Goal: Navigation & Orientation: Find specific page/section

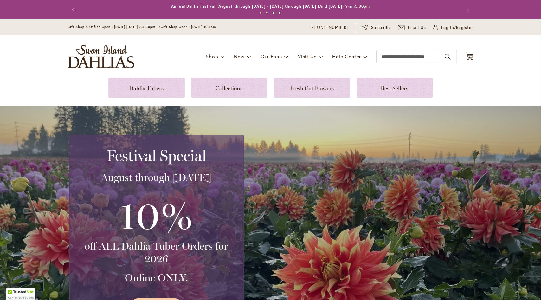
click at [100, 56] on img "store logo" at bounding box center [101, 56] width 67 height 23
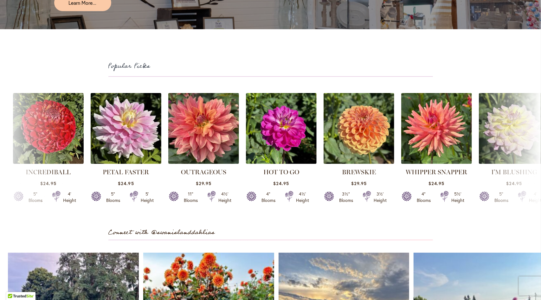
scroll to position [1502, 0]
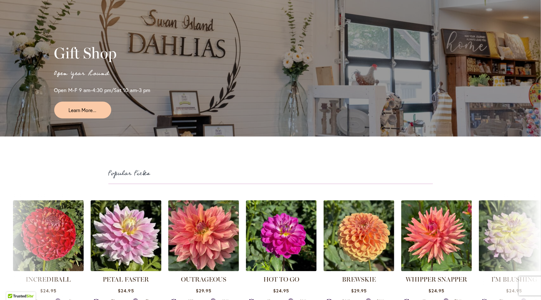
click at [175, 62] on h2 "Gift Shop" at bounding box center [141, 53] width 174 height 18
click at [93, 113] on span "Learn More..." at bounding box center [83, 109] width 28 height 7
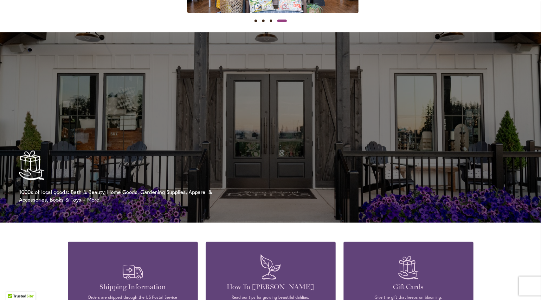
scroll to position [0, 537]
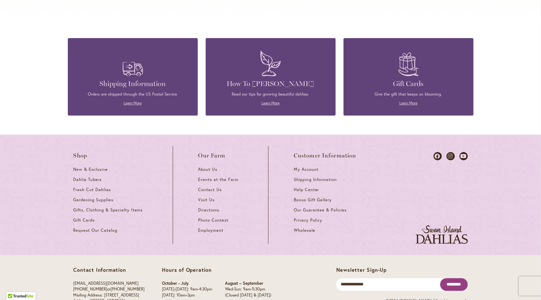
scroll to position [2740, 0]
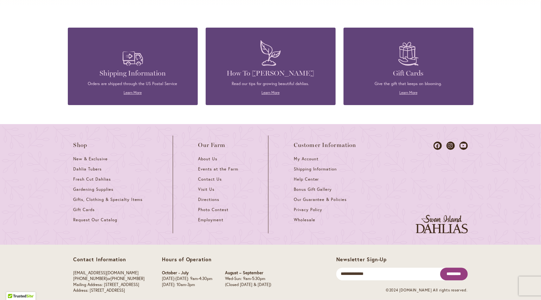
click at [442, 216] on img at bounding box center [442, 224] width 52 height 18
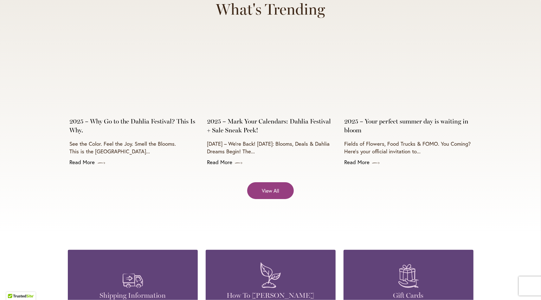
scroll to position [2518, 0]
